Goal: Task Accomplishment & Management: Use online tool/utility

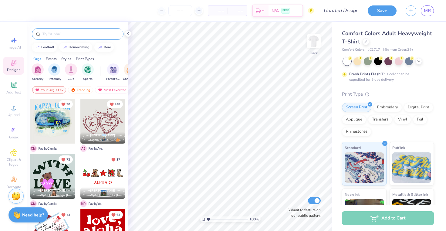
click at [79, 36] on input "text" at bounding box center [81, 34] width 78 height 6
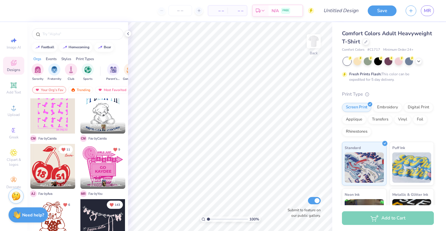
scroll to position [255, 0]
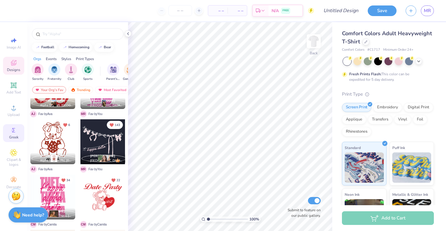
click at [11, 134] on div "Greek" at bounding box center [13, 133] width 21 height 18
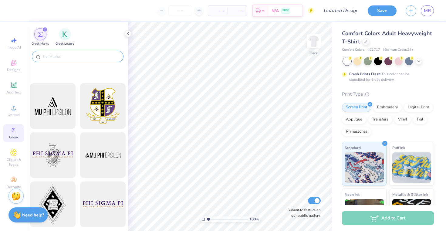
scroll to position [0, 0]
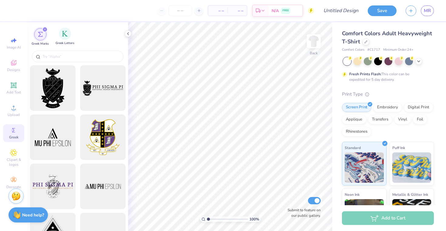
click at [58, 33] on div "Greek Letters" at bounding box center [65, 37] width 19 height 18
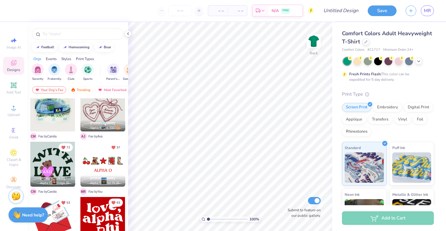
scroll to position [12, 0]
click at [19, 185] on span "Decorate" at bounding box center [13, 186] width 15 height 5
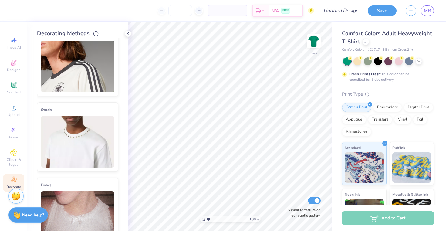
scroll to position [85, 0]
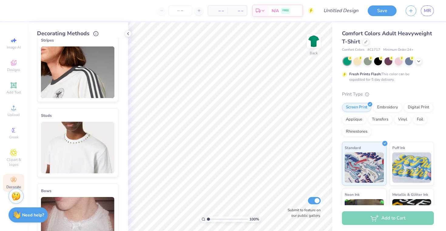
click at [80, 76] on img at bounding box center [77, 72] width 73 height 52
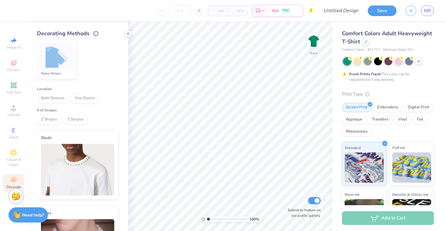
scroll to position [142, 0]
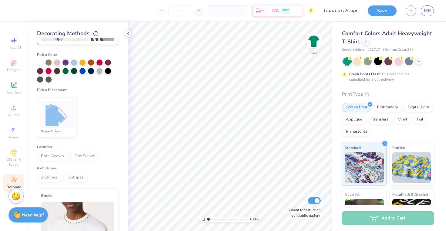
click at [78, 159] on span "One Sleeve" at bounding box center [85, 156] width 28 height 9
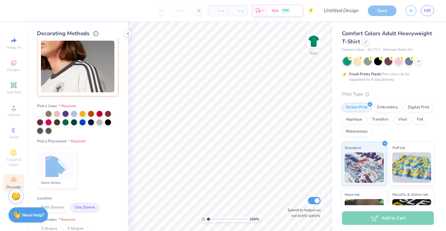
scroll to position [69, 0]
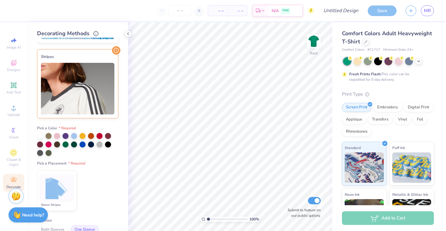
click at [76, 149] on div at bounding box center [77, 144] width 81 height 23
click at [76, 146] on div at bounding box center [74, 144] width 6 height 6
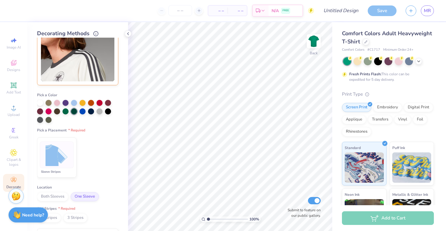
scroll to position [50, 0]
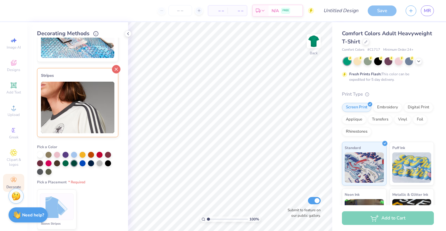
click at [117, 68] on icon at bounding box center [116, 69] width 8 height 8
click at [115, 68] on icon at bounding box center [116, 69] width 8 height 8
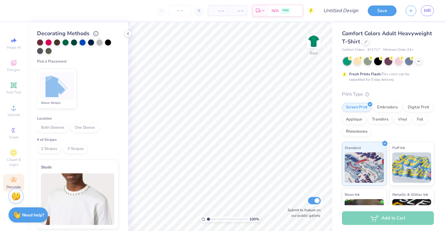
click at [12, 75] on div "Image AI Designs Add Text Upload Greek Clipart & logos Decorate" at bounding box center [13, 112] width 21 height 157
click at [12, 67] on span "Designs" at bounding box center [13, 69] width 13 height 5
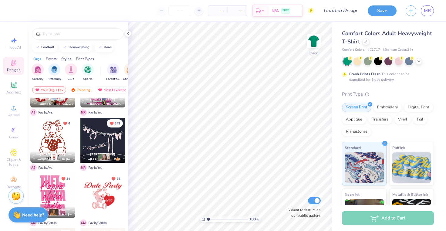
scroll to position [305, 0]
